Goal: Task Accomplishment & Management: Complete application form

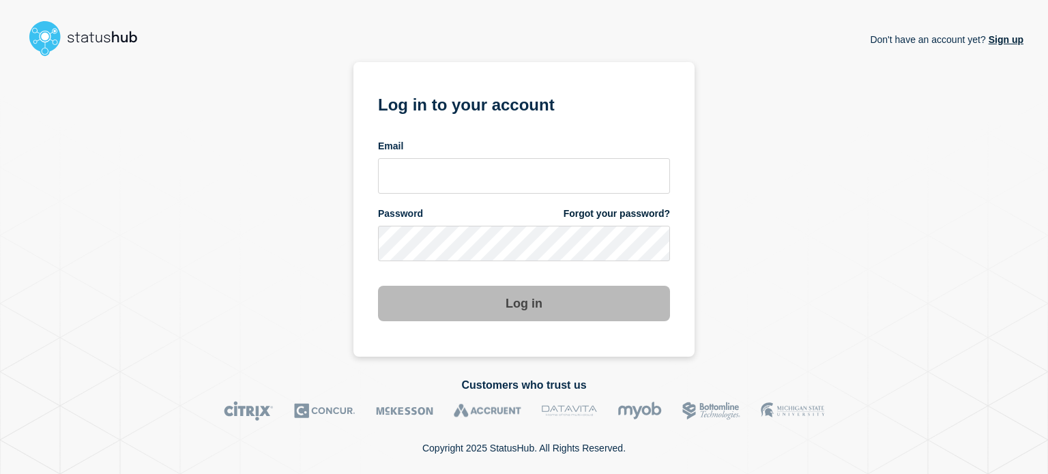
click at [385, 156] on div "Email" at bounding box center [524, 167] width 292 height 54
click at [401, 167] on input "email input" at bounding box center [524, 175] width 292 height 35
type input "[EMAIL_ADDRESS][DOMAIN_NAME]"
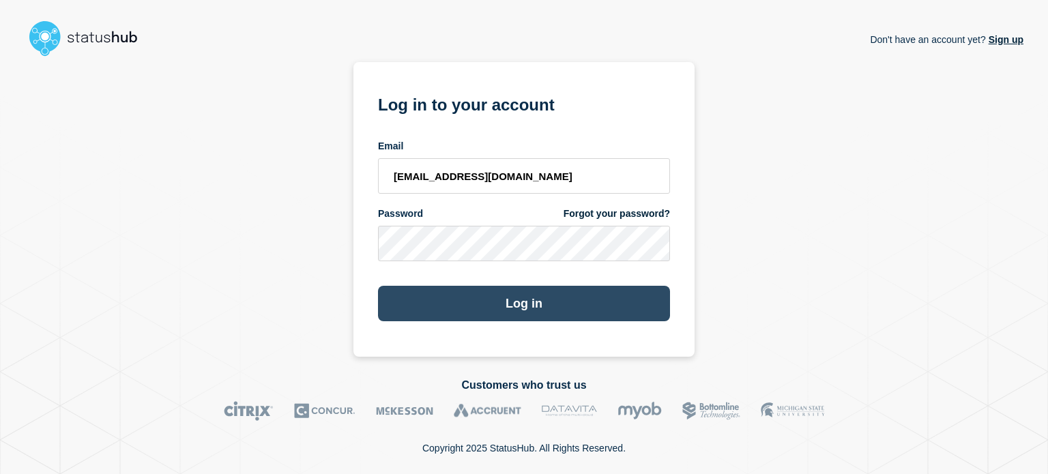
click at [404, 312] on button "Log in" at bounding box center [524, 303] width 292 height 35
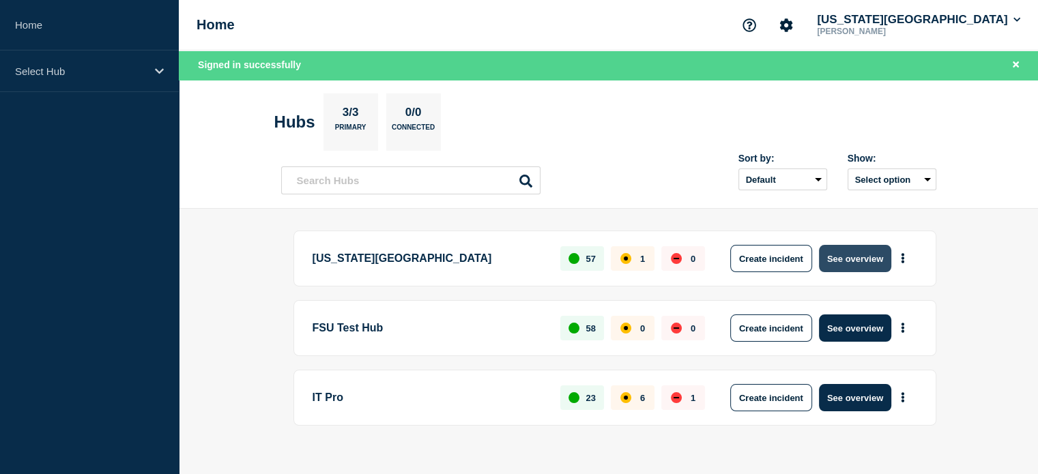
click at [837, 265] on button "See overview" at bounding box center [855, 258] width 72 height 27
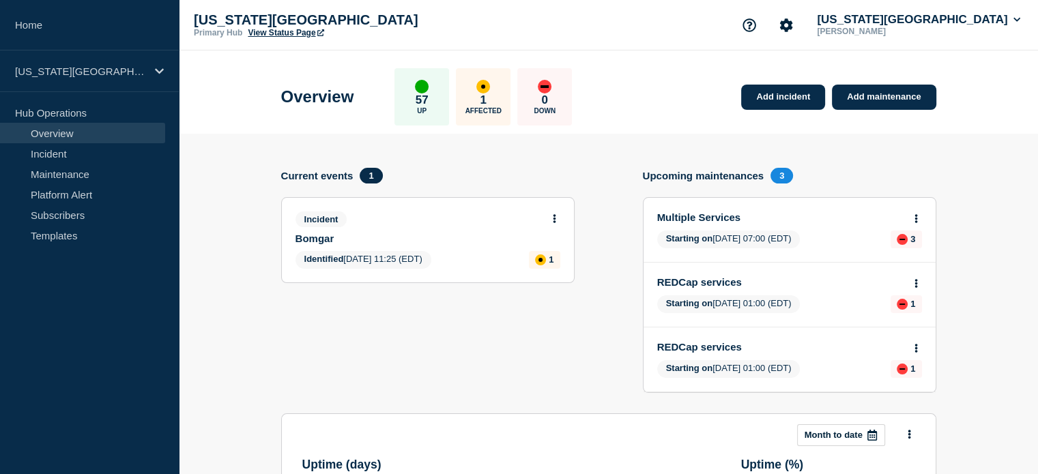
click at [265, 35] on link "View Status Page" at bounding box center [286, 33] width 76 height 10
click at [227, 233] on section "Add incident Add maintenance Current events 1 Incident Bomgar Identified [DATE]…" at bounding box center [608, 482] width 859 height 697
click at [887, 101] on link "Add maintenance" at bounding box center [884, 97] width 104 height 25
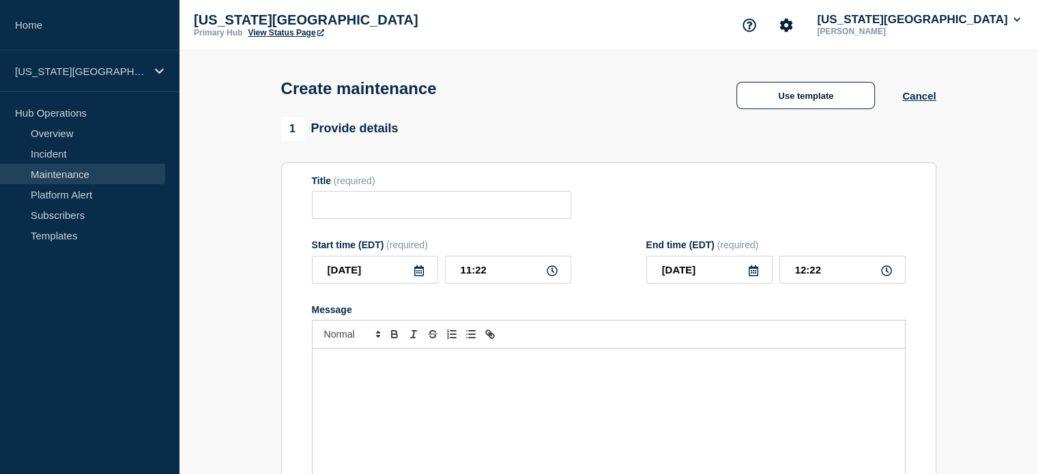
scroll to position [85, 0]
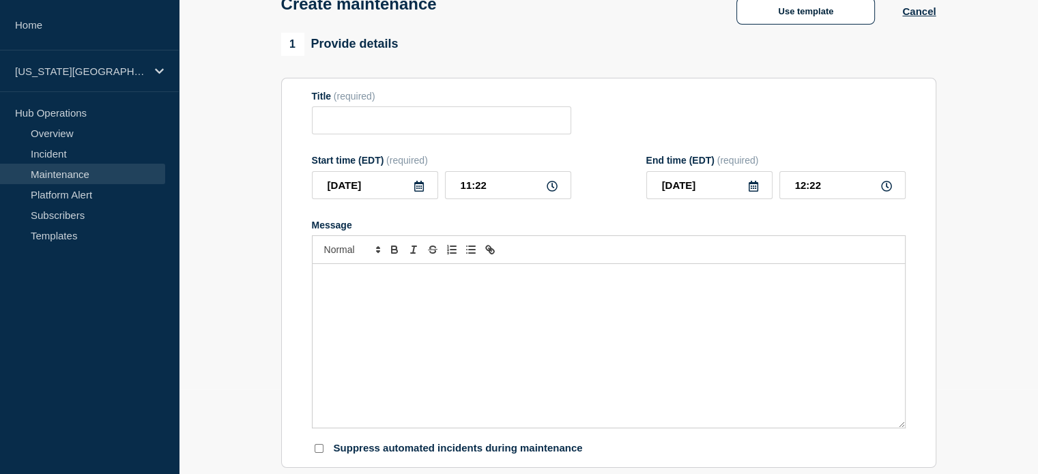
click at [417, 190] on icon at bounding box center [419, 186] width 10 height 11
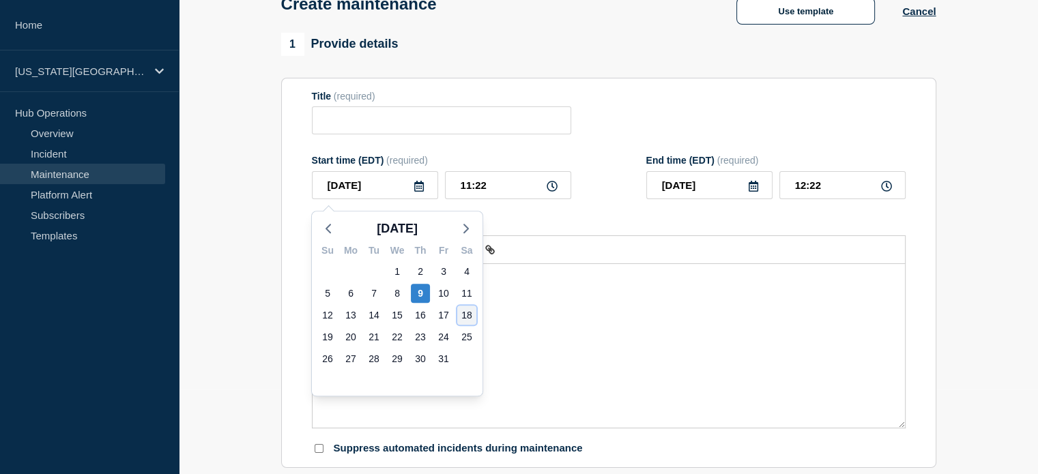
click at [465, 314] on div "18" at bounding box center [466, 315] width 19 height 19
type input "2025-10-18"
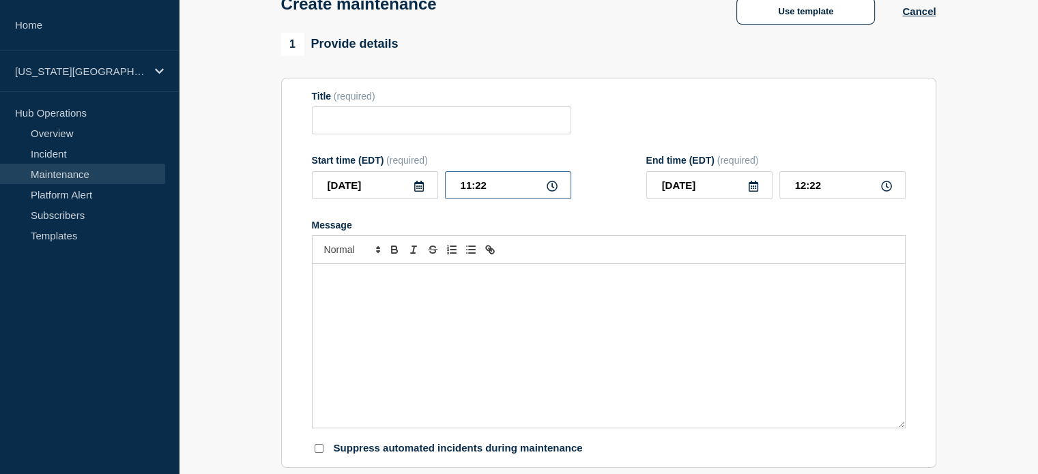
drag, startPoint x: 458, startPoint y: 190, endPoint x: 538, endPoint y: 196, distance: 80.0
click at [538, 196] on input "11:22" at bounding box center [508, 185] width 126 height 28
type input "07:00"
drag, startPoint x: 789, startPoint y: 194, endPoint x: 823, endPoint y: 193, distance: 34.1
click at [823, 193] on input "08:00" at bounding box center [842, 185] width 126 height 28
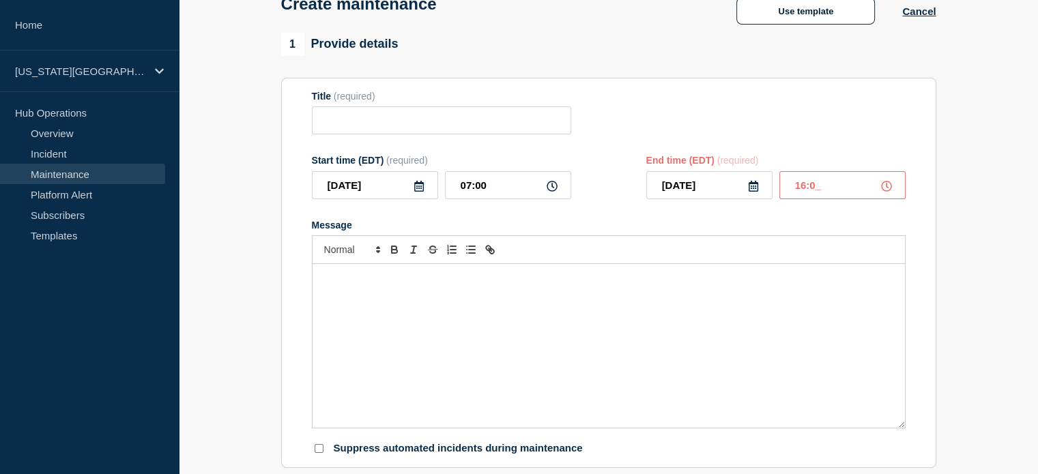
type input "16:00"
click at [805, 135] on div "Title (required)" at bounding box center [609, 113] width 594 height 44
click at [321, 124] on input "Title" at bounding box center [441, 120] width 259 height 28
paste input "myFSU Human Resources (HR)"
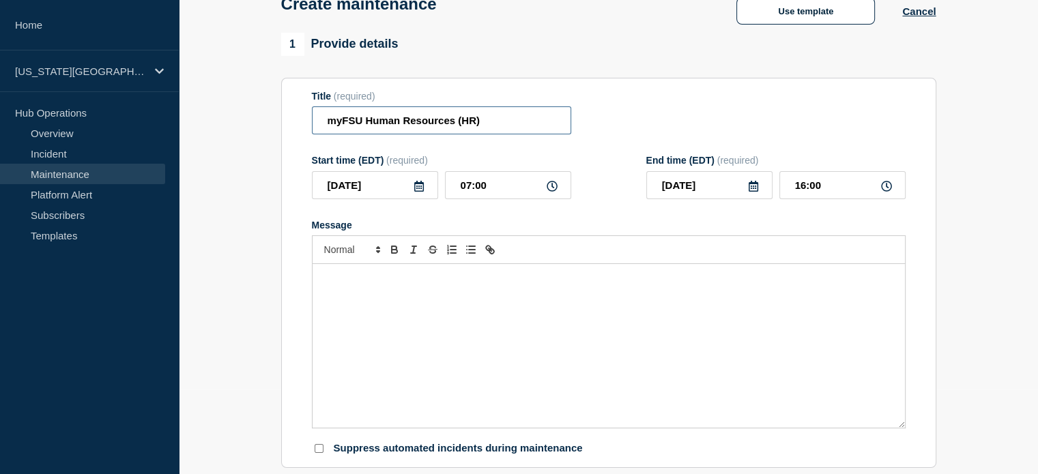
type input "myFSU Human Resources (HR)"
click at [417, 301] on div "Message" at bounding box center [608, 346] width 592 height 164
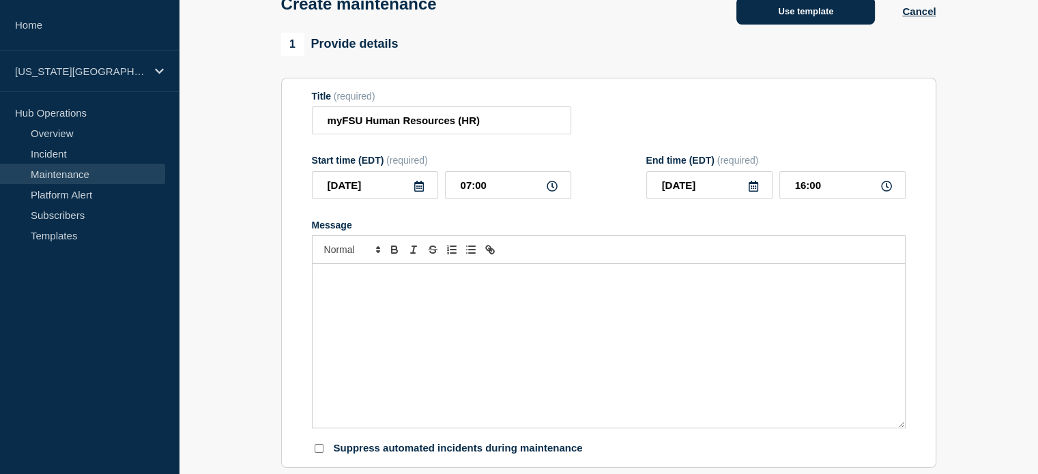
click at [779, 21] on button "Use template" at bounding box center [805, 10] width 138 height 27
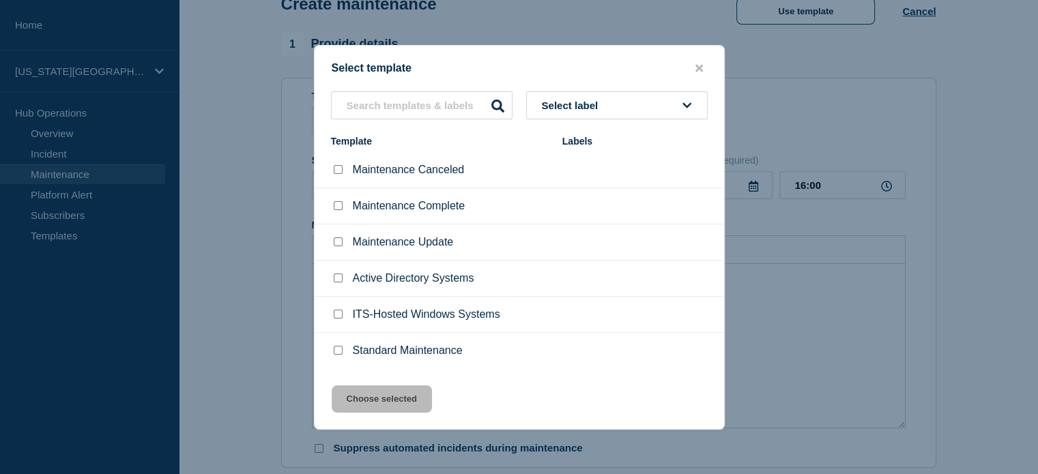
click at [334, 349] on input "Standard Maintenance checkbox" at bounding box center [338, 350] width 9 height 9
checkbox input "true"
click at [375, 405] on button "Choose selected" at bounding box center [382, 398] width 100 height 27
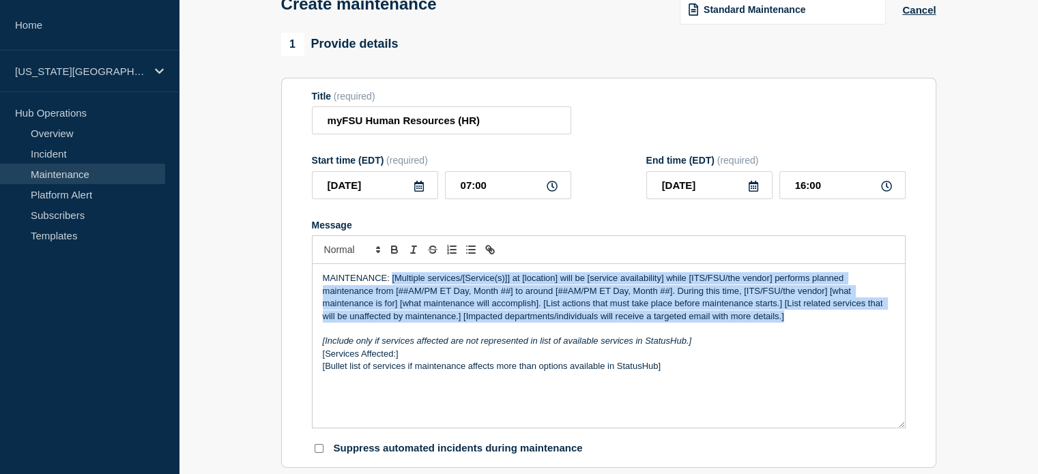
drag, startPoint x: 391, startPoint y: 280, endPoint x: 802, endPoint y: 319, distance: 413.3
click at [802, 319] on p "MAINTENANCE: [Multiple services/[Service(s)]] at [location] will be [service av…" at bounding box center [609, 297] width 572 height 50
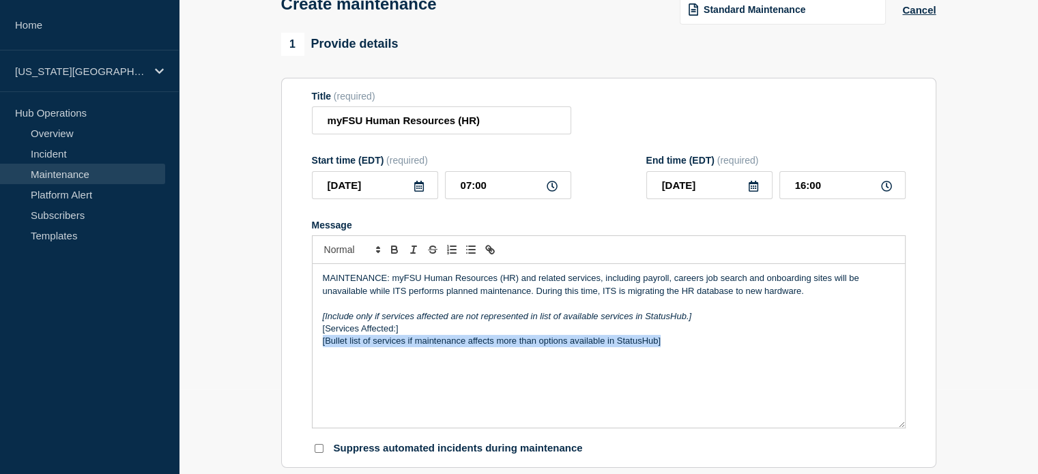
drag, startPoint x: 318, startPoint y: 346, endPoint x: 684, endPoint y: 351, distance: 365.7
click at [684, 351] on div "MAINTENANCE: myFSU Human Resources (HR) and related services, including payroll…" at bounding box center [608, 346] width 592 height 164
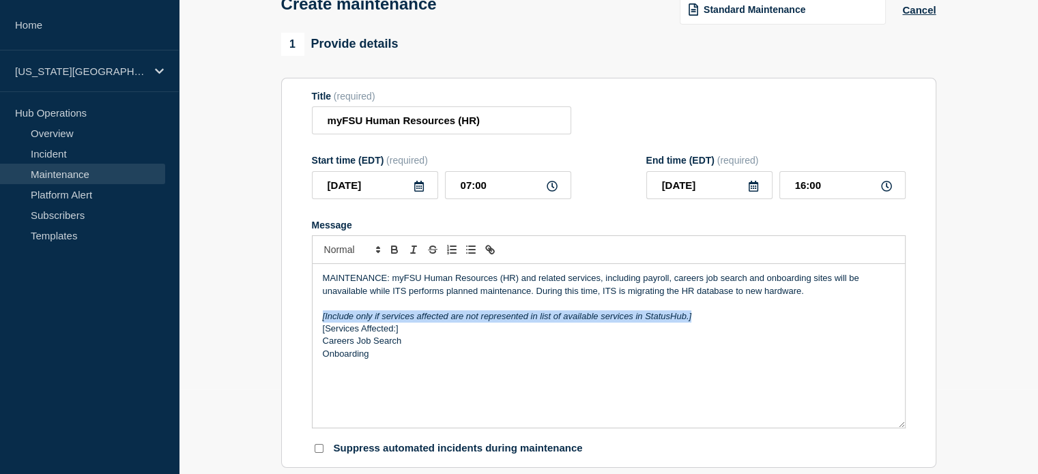
drag, startPoint x: 317, startPoint y: 317, endPoint x: 719, endPoint y: 315, distance: 401.8
click at [719, 315] on div "MAINTENANCE: myFSU Human Resources (HR) and related services, including payroll…" at bounding box center [608, 346] width 592 height 164
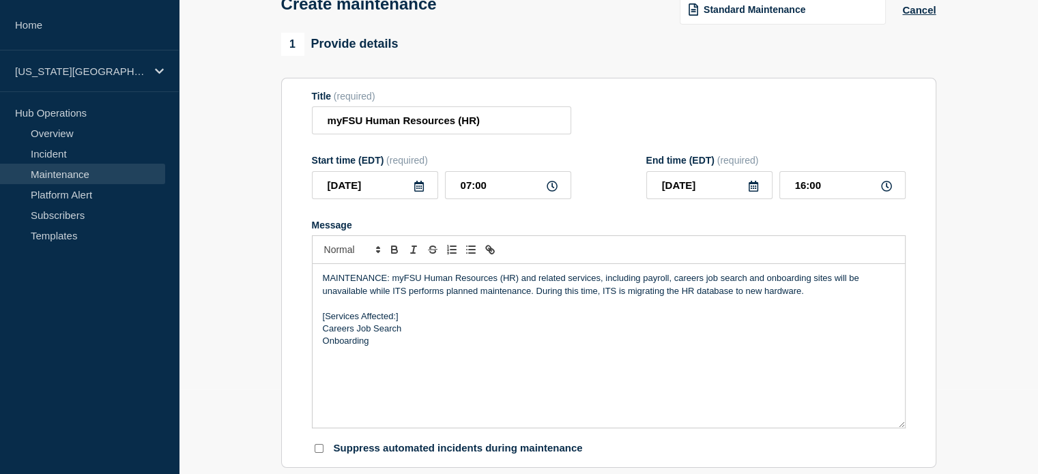
click at [452, 323] on p "[Services Affected:]" at bounding box center [609, 316] width 572 height 12
drag, startPoint x: 321, startPoint y: 334, endPoint x: 415, endPoint y: 343, distance: 94.6
click at [415, 343] on div "MAINTENANCE: myFSU Human Resources (HR) and related services, including payroll…" at bounding box center [608, 346] width 592 height 164
click at [469, 250] on icon "Toggle bulleted list" at bounding box center [471, 250] width 12 height 12
click at [394, 340] on li "Onboarding" at bounding box center [615, 341] width 559 height 12
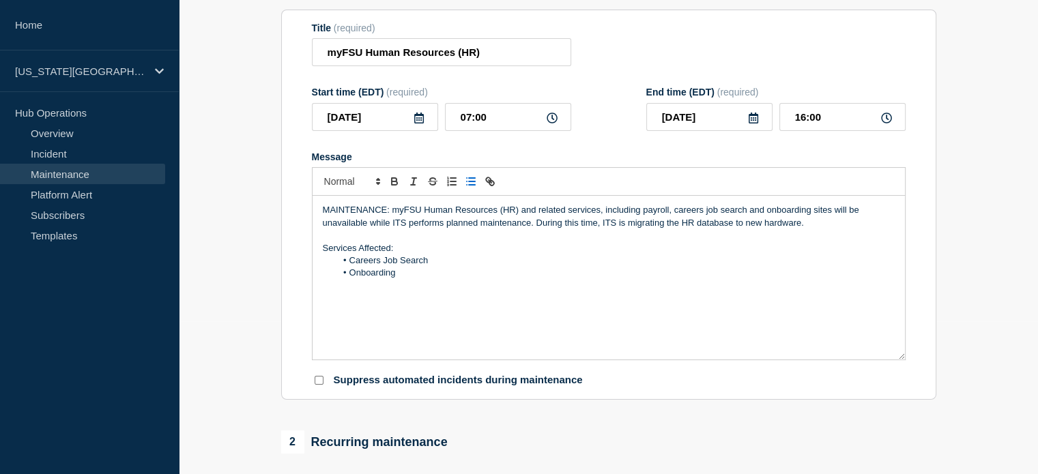
scroll to position [221, 0]
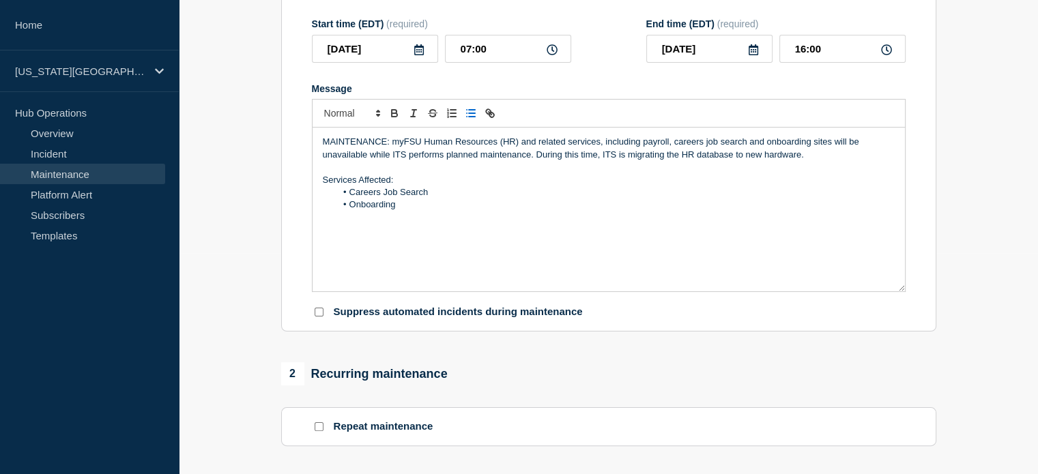
click at [318, 313] on input "Suppress automated incidents during maintenance" at bounding box center [318, 312] width 9 height 9
checkbox input "true"
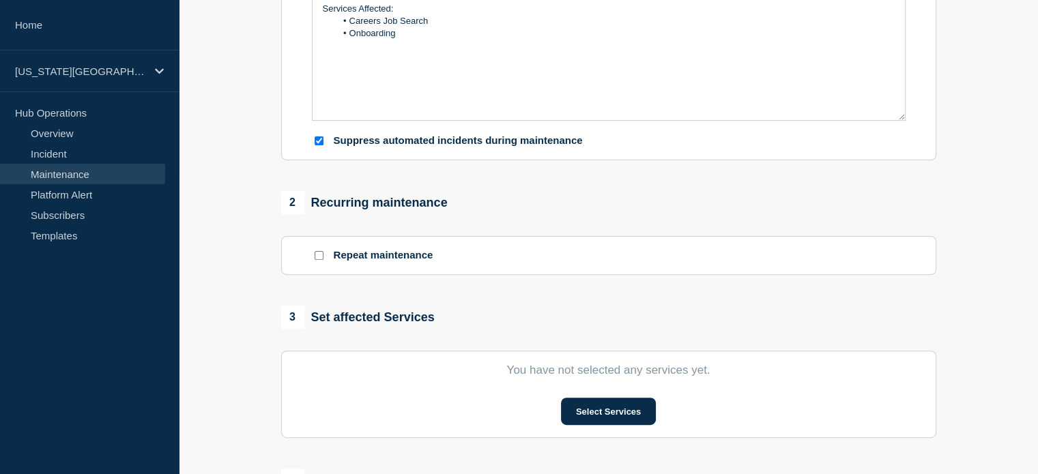
scroll to position [478, 0]
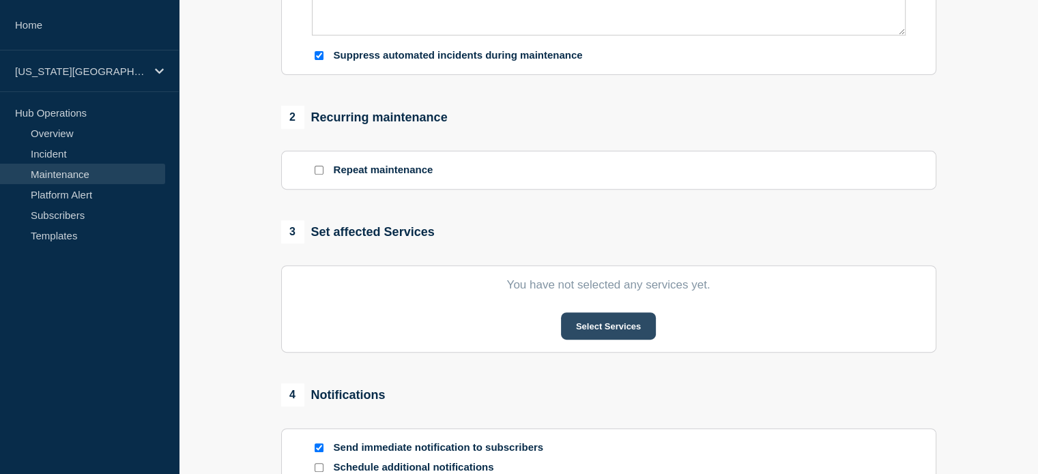
click at [580, 339] on button "Select Services" at bounding box center [608, 325] width 95 height 27
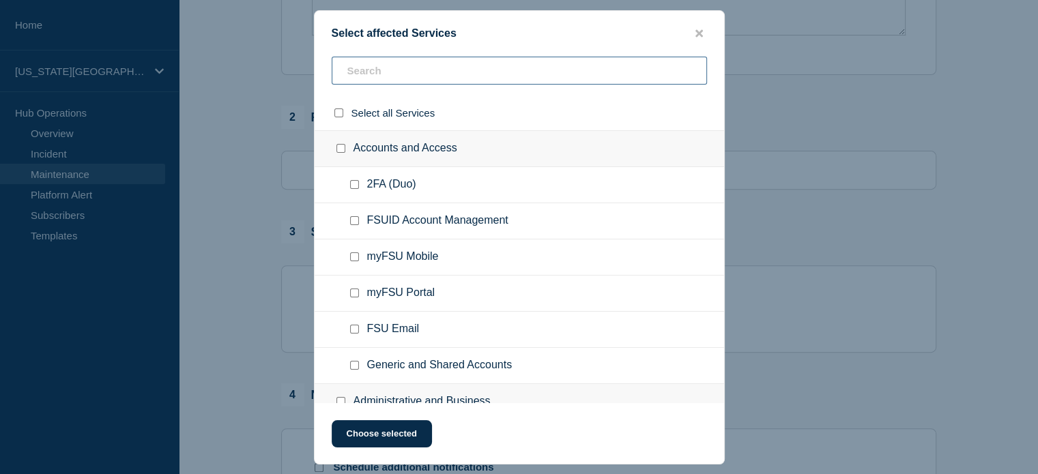
click at [387, 67] on input "text" at bounding box center [519, 71] width 375 height 28
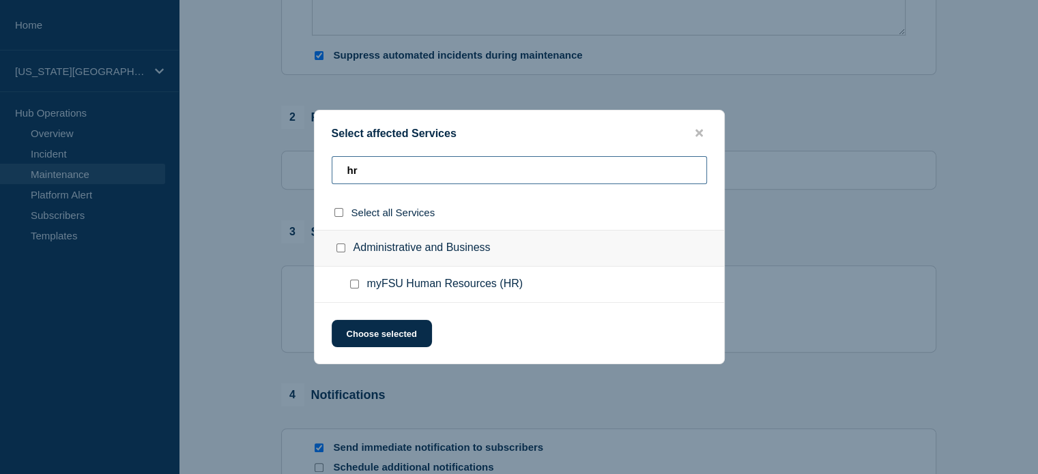
type input "hr"
click at [357, 284] on input "myFSU Human Resources (HR) checkbox" at bounding box center [354, 284] width 9 height 9
checkbox input "true"
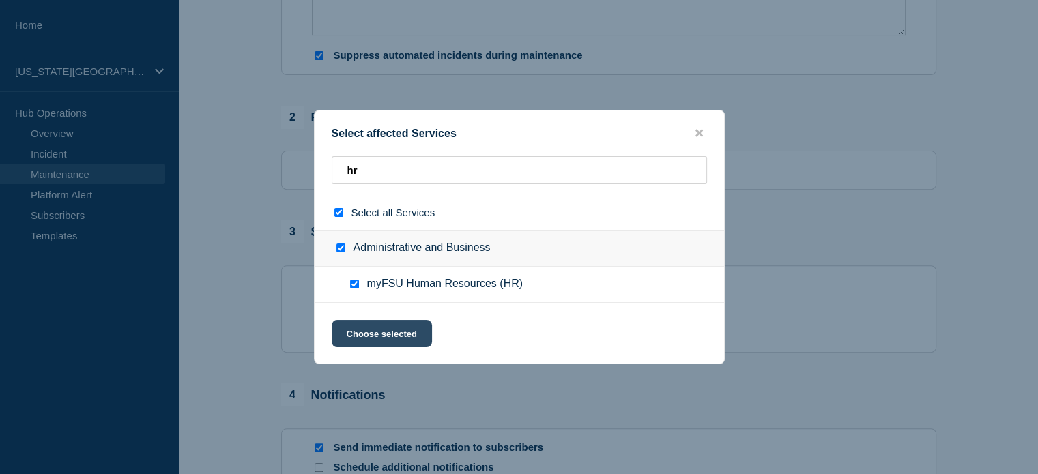
click at [357, 340] on button "Choose selected" at bounding box center [382, 333] width 100 height 27
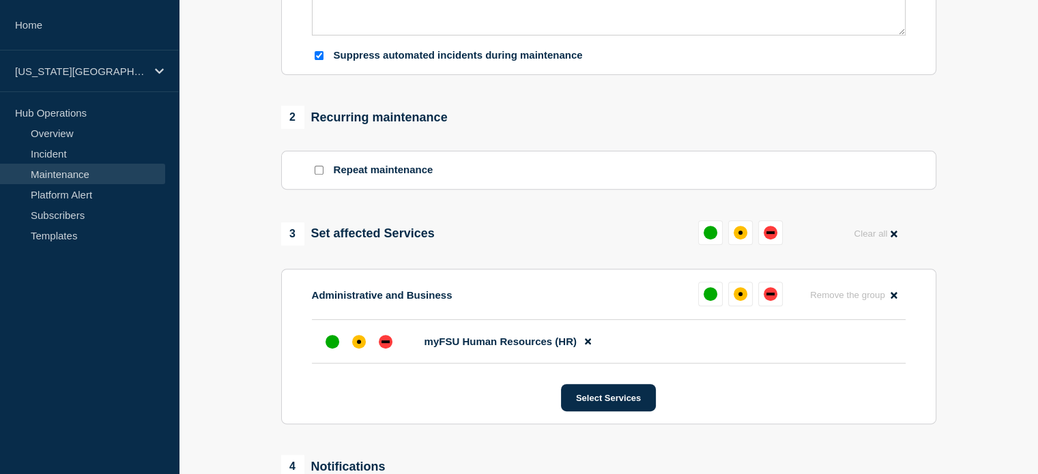
scroll to position [494, 0]
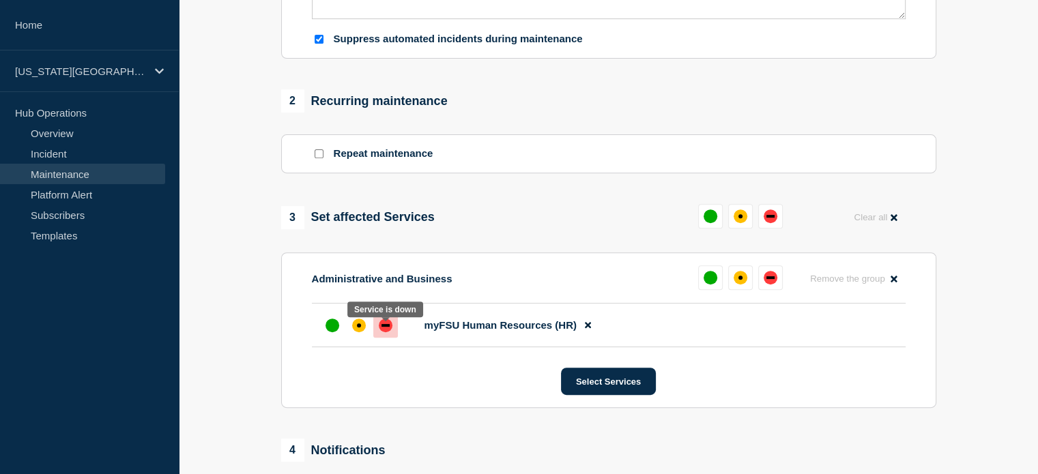
click at [387, 327] on div "down" at bounding box center [385, 325] width 8 height 3
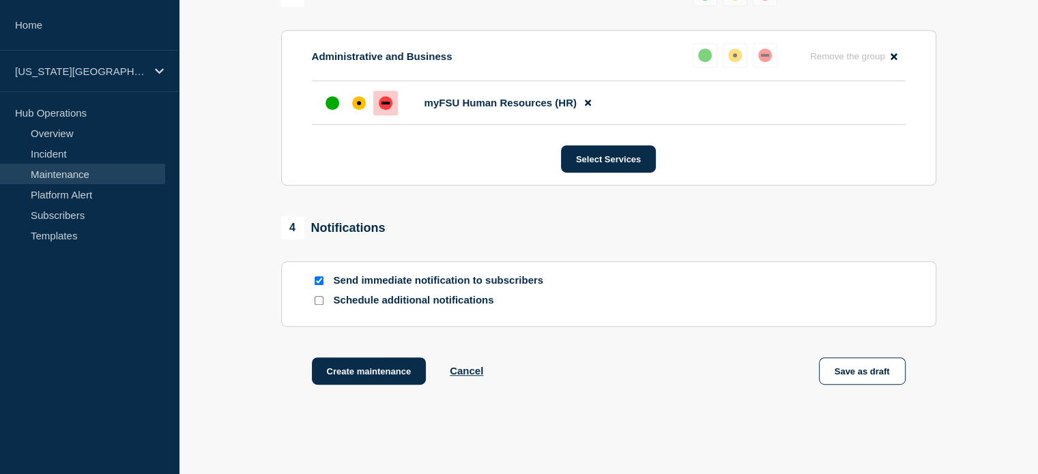
scroll to position [791, 0]
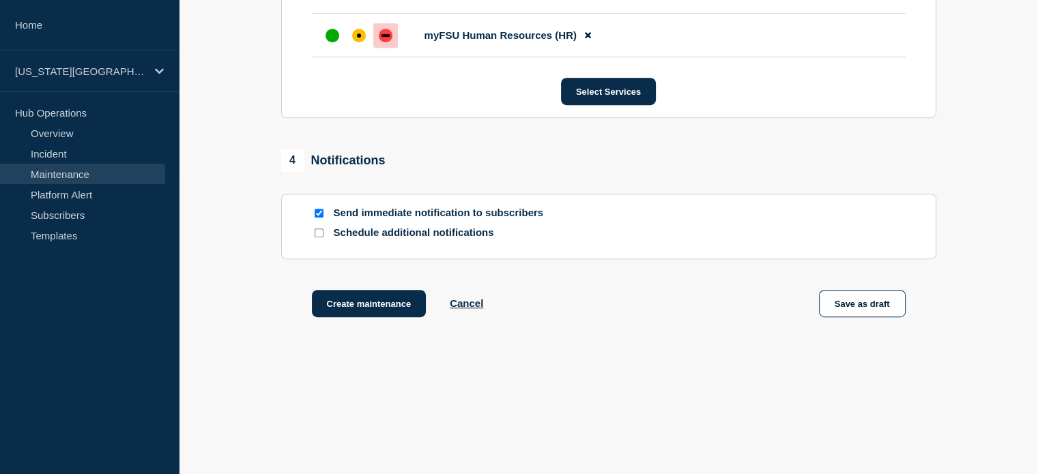
click at [321, 214] on input "Send immediate notification to subscribers" at bounding box center [318, 213] width 9 height 9
checkbox input "false"
click at [321, 235] on input "Schedule additional notifications" at bounding box center [318, 233] width 9 height 9
checkbox input "true"
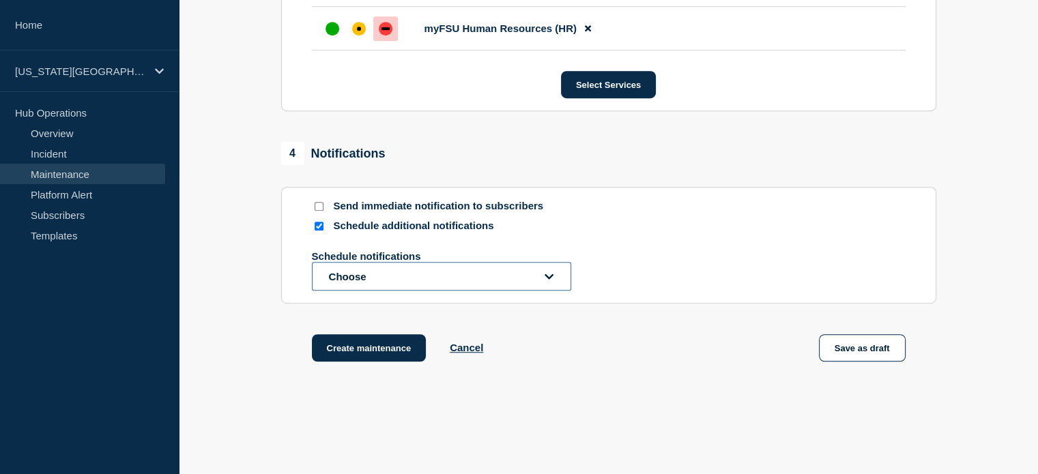
click at [348, 280] on button "Choose" at bounding box center [441, 276] width 259 height 29
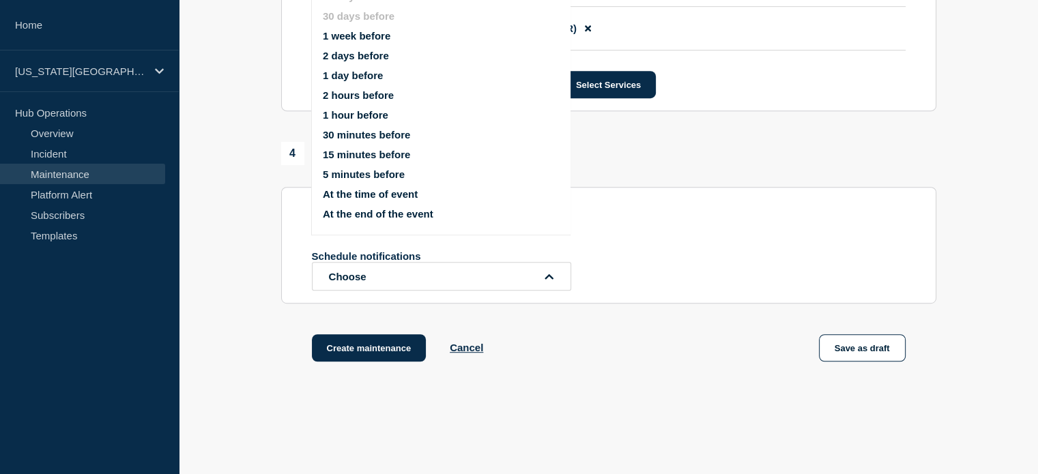
scroll to position [749, 0]
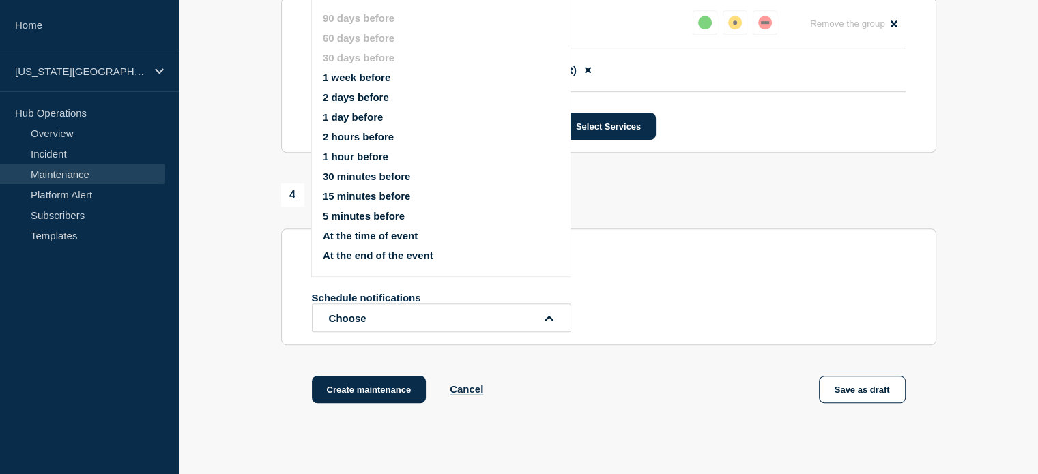
click at [372, 74] on button "1 week before" at bounding box center [357, 78] width 68 height 12
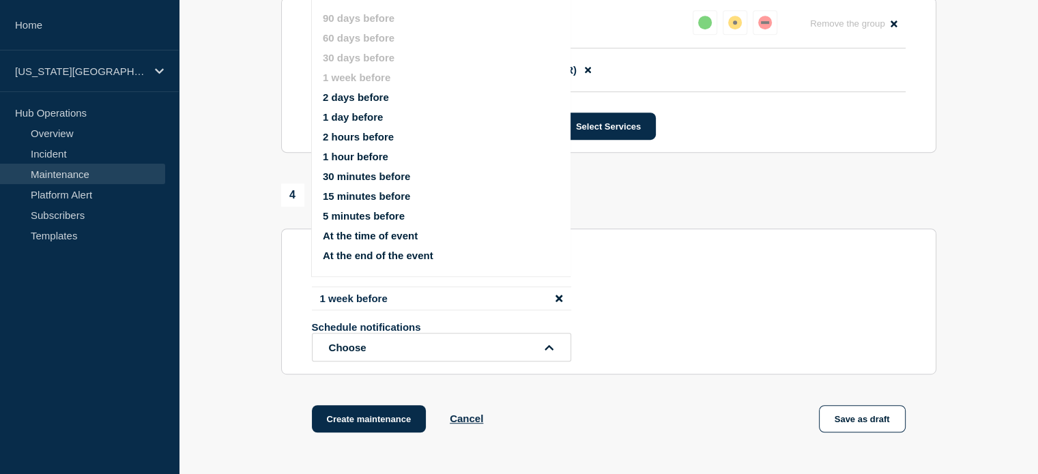
click at [352, 95] on button "2 days before" at bounding box center [356, 97] width 66 height 12
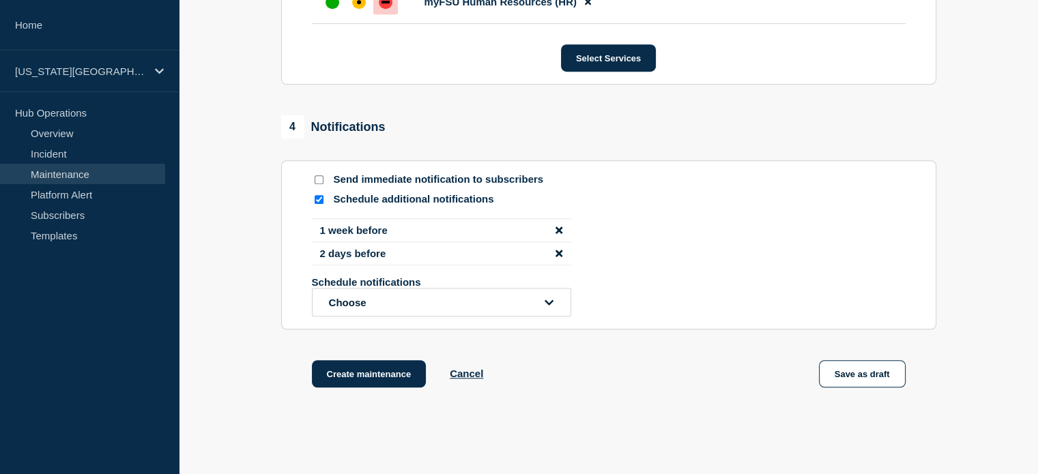
scroll to position [895, 0]
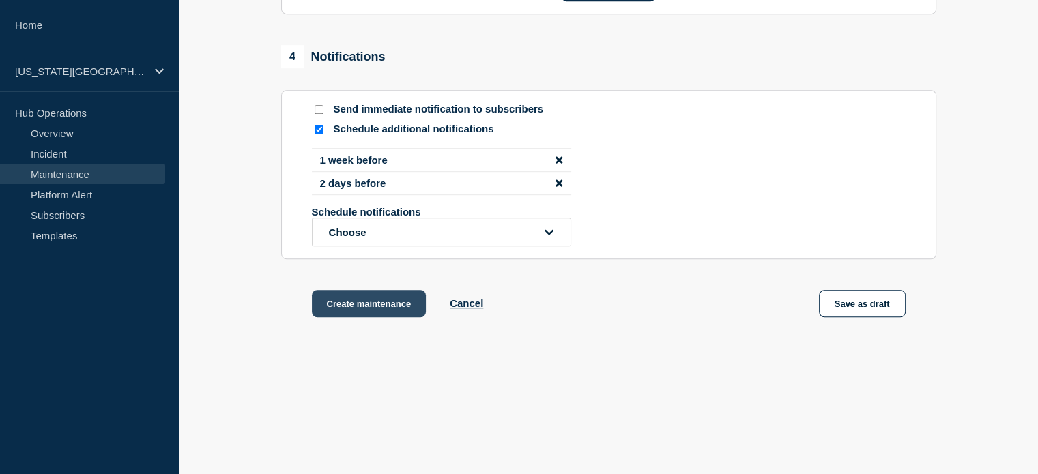
click at [392, 299] on button "Create maintenance" at bounding box center [369, 303] width 115 height 27
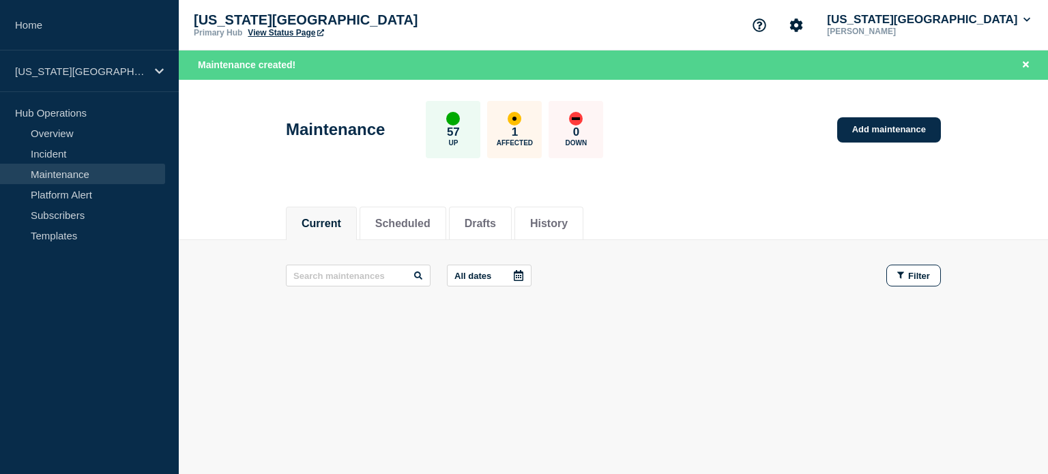
click at [297, 30] on link "View Status Page" at bounding box center [286, 33] width 76 height 10
click at [936, 18] on button "Florida State University" at bounding box center [928, 20] width 209 height 14
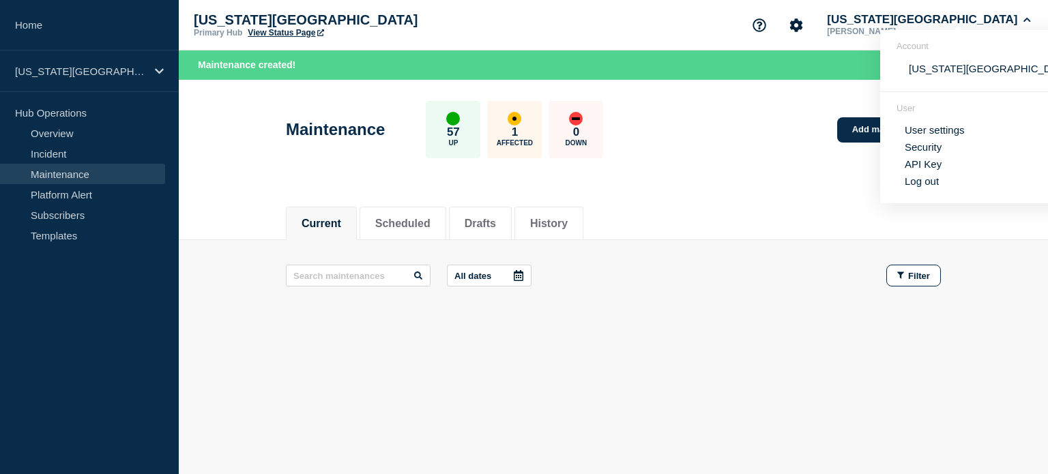
click at [920, 192] on section "User User settings Security API Key Log out" at bounding box center [986, 147] width 213 height 111
click at [920, 187] on button "Log out" at bounding box center [922, 181] width 34 height 12
